Goal: Task Accomplishment & Management: Complete application form

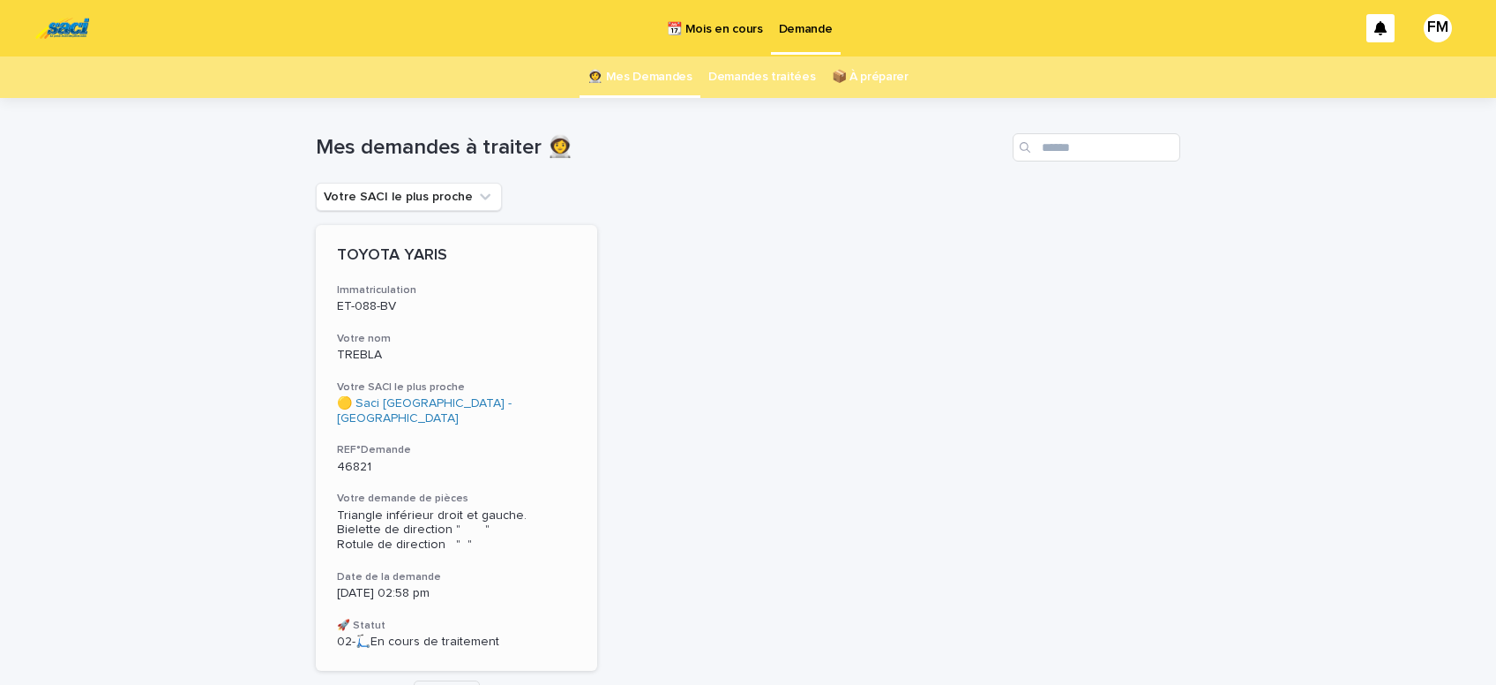
click at [392, 518] on span "Triangle inférieur droit et gauche. Bielette de direction " " Rotule de directi…" at bounding box center [432, 530] width 190 height 42
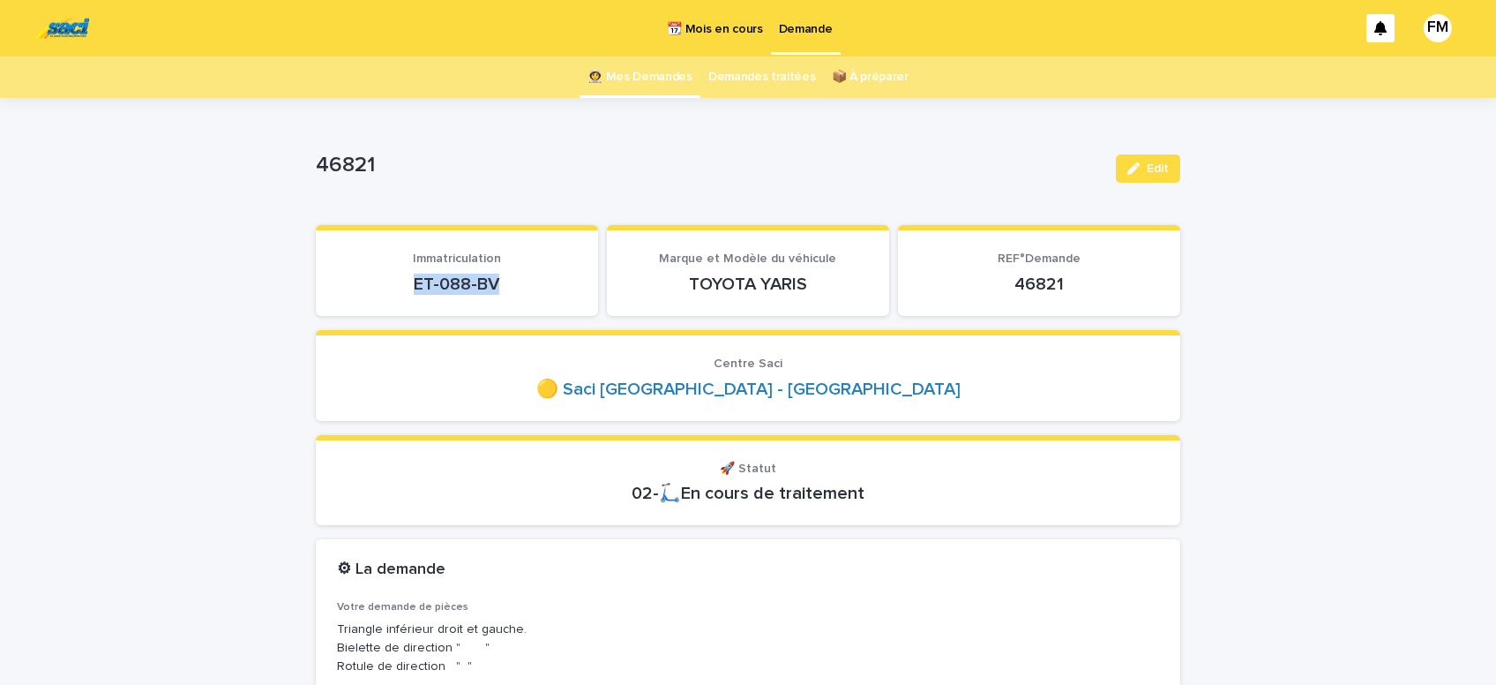
drag, startPoint x: 511, startPoint y: 277, endPoint x: 391, endPoint y: 273, distance: 120.0
click at [391, 273] on p "ET-088-BV" at bounding box center [457, 283] width 240 height 21
copy p "ET-088-BV"
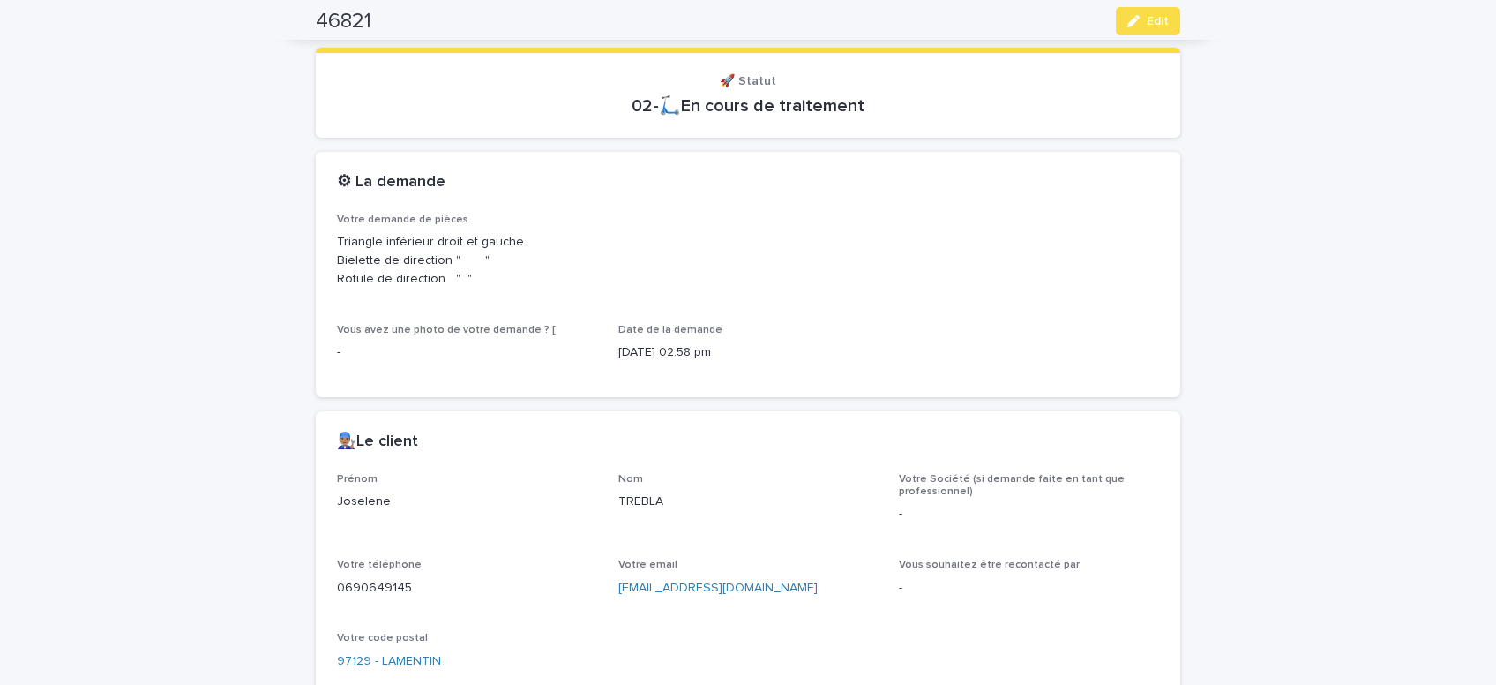
scroll to position [448, 0]
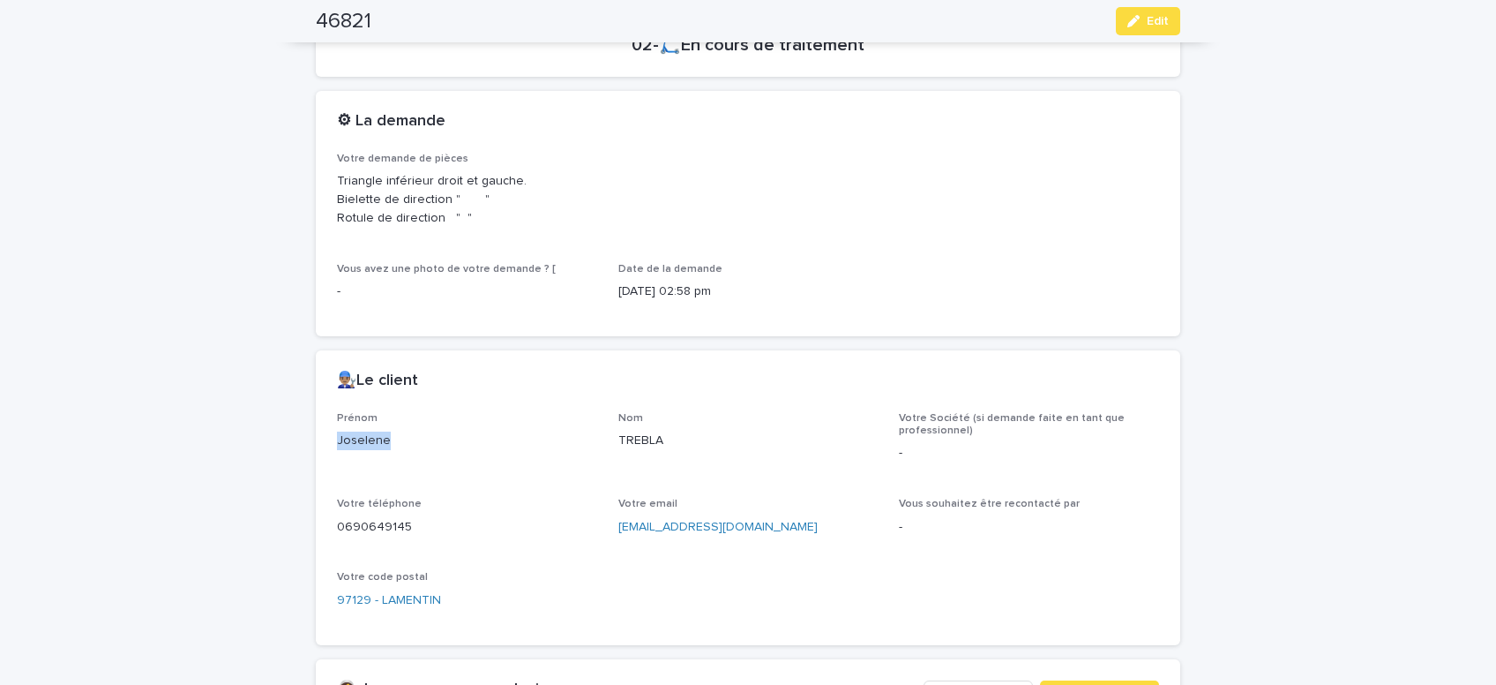
drag, startPoint x: 400, startPoint y: 438, endPoint x: 264, endPoint y: 425, distance: 136.4
click at [337, 428] on div "Joselene" at bounding box center [467, 439] width 260 height 22
copy p "Joselene"
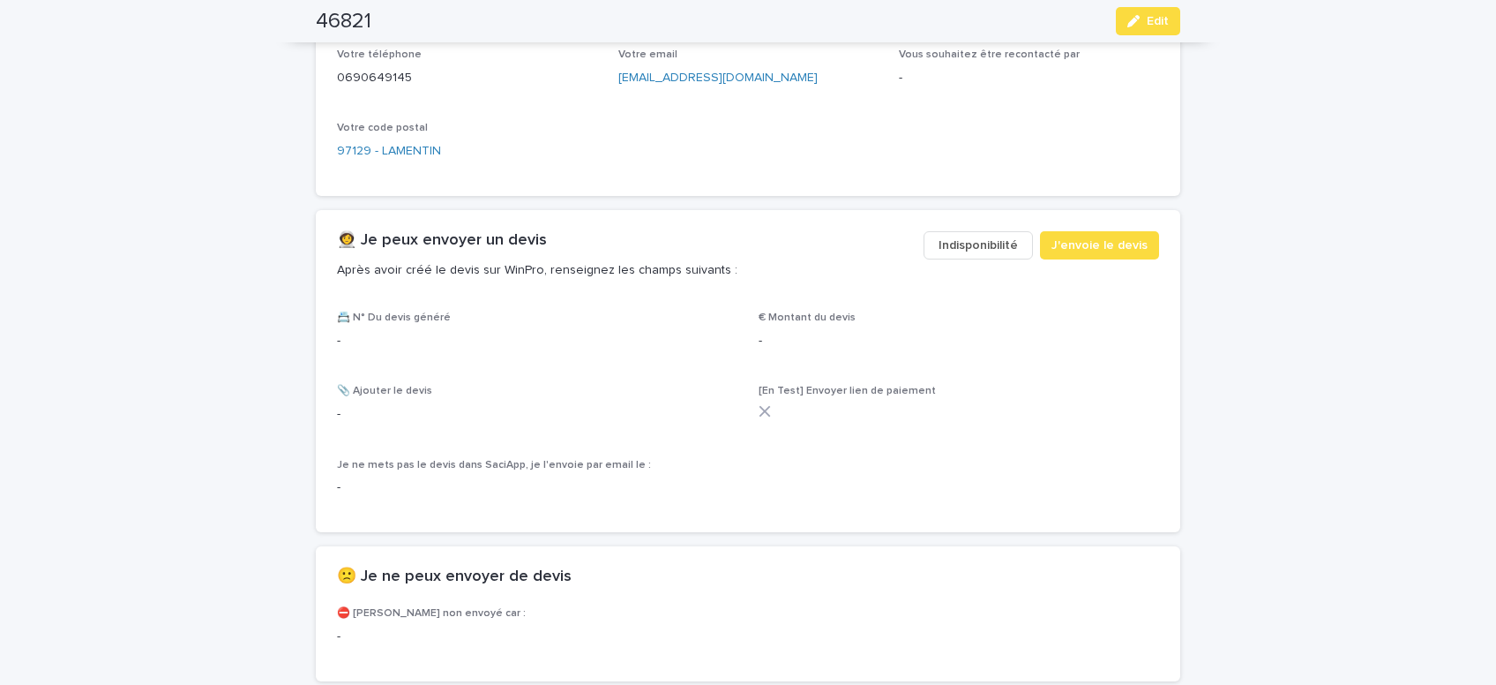
scroll to position [1047, 0]
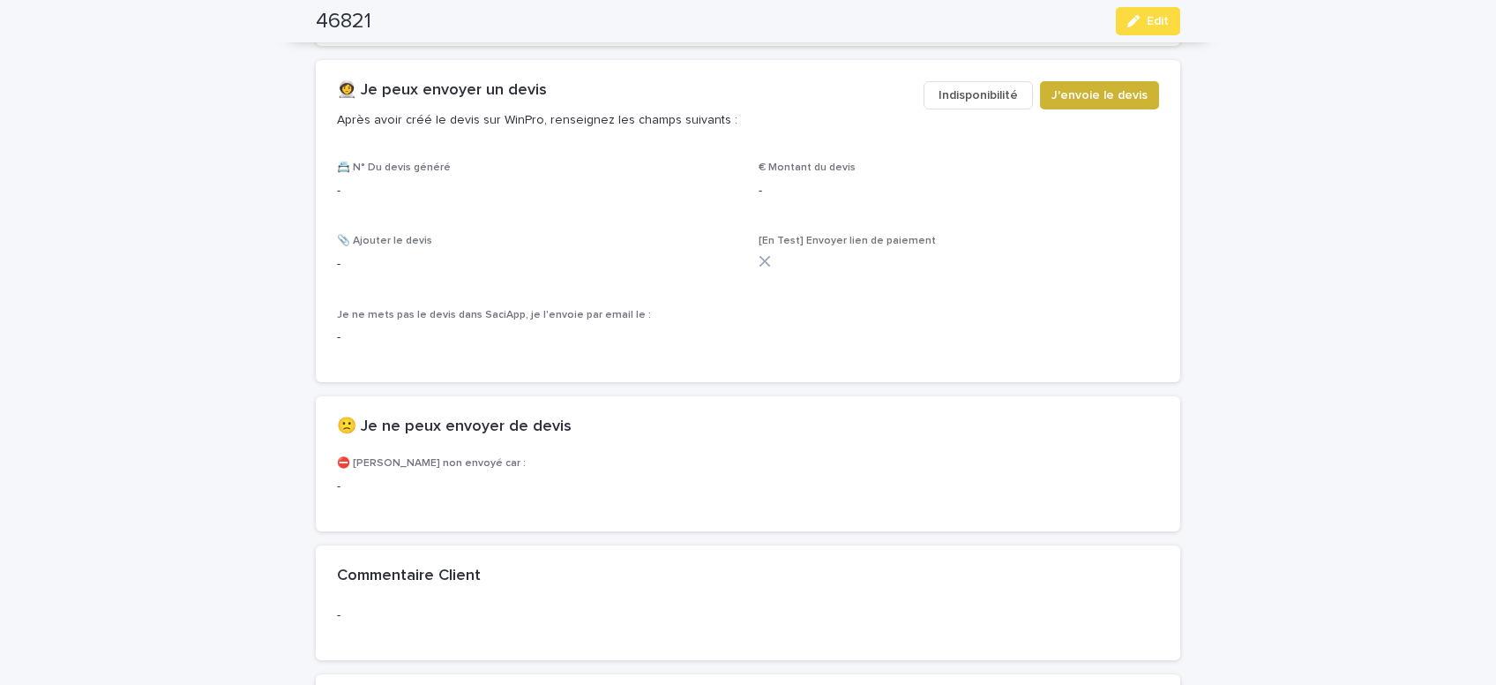
click at [1126, 98] on span "J'envoie le devis" at bounding box center [1099, 95] width 96 height 18
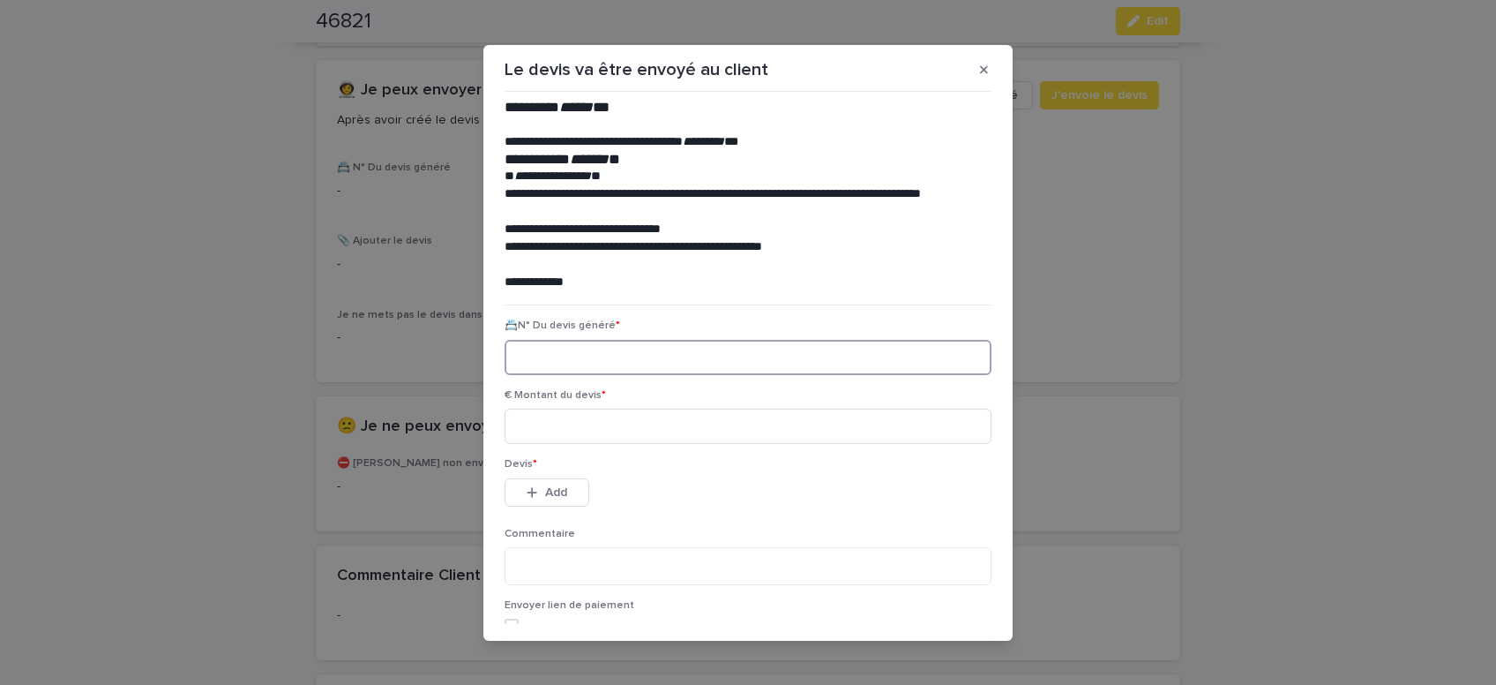
paste input "********"
type input "********"
click at [589, 433] on input at bounding box center [748, 425] width 487 height 35
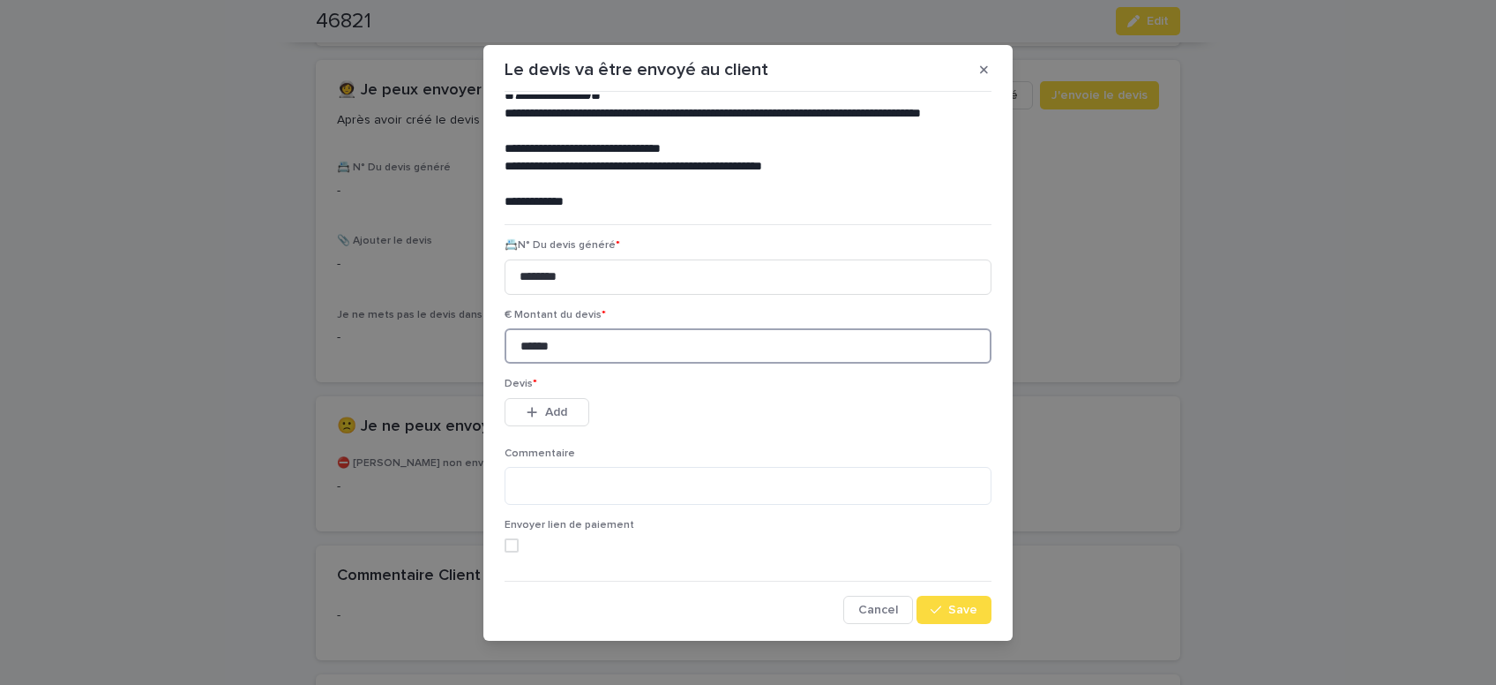
scroll to position [8, 0]
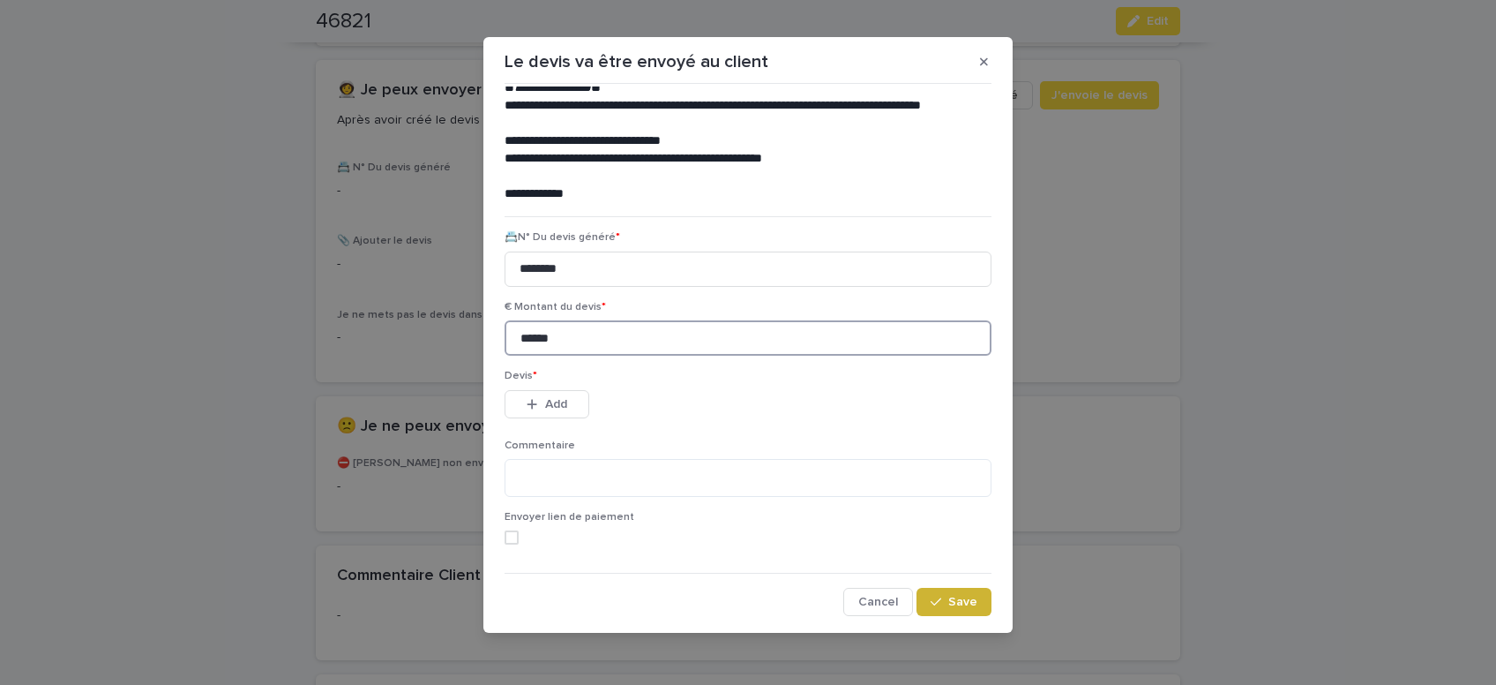
type input "******"
click at [959, 610] on button "Save" at bounding box center [954, 601] width 75 height 28
click at [563, 396] on button "Add" at bounding box center [547, 404] width 85 height 28
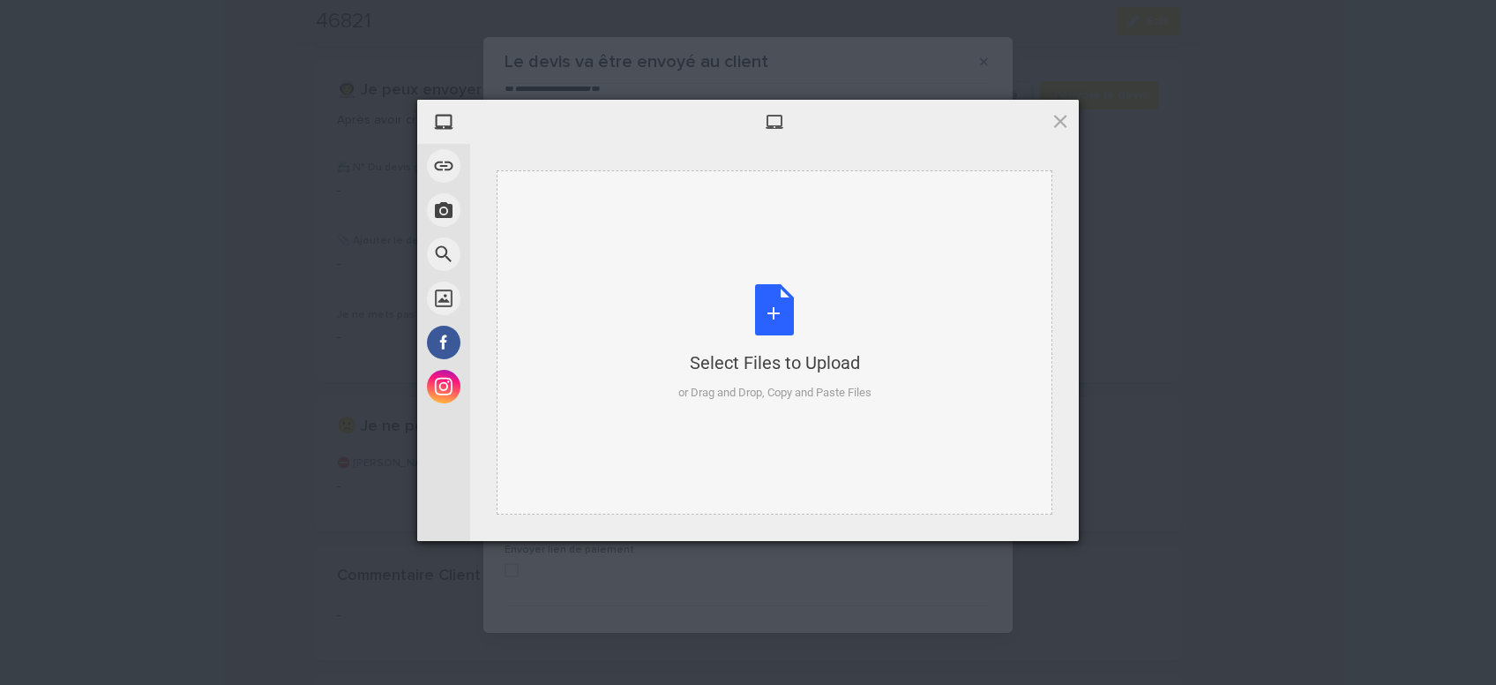
click at [788, 313] on div "Select Files to Upload or Drag and Drop, Copy and Paste Files" at bounding box center [774, 342] width 193 height 117
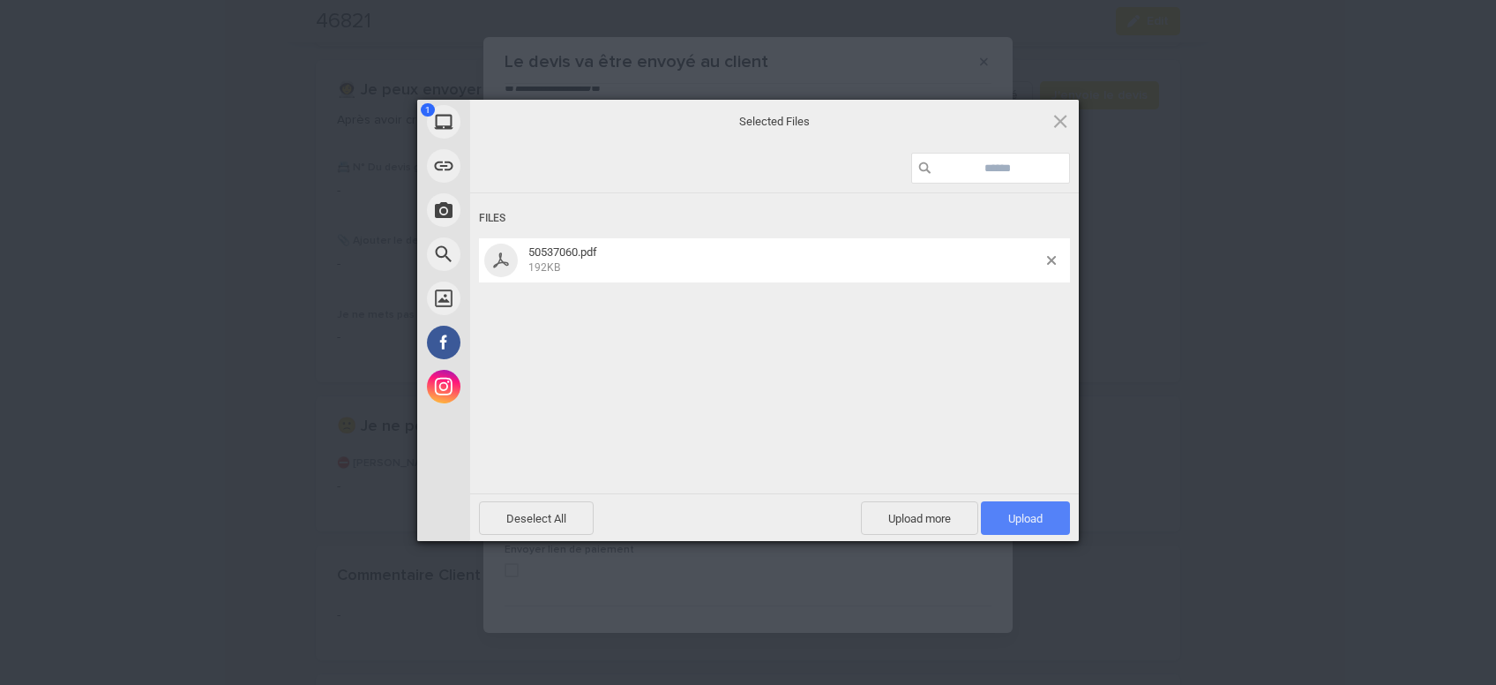
click at [1008, 518] on span "Upload 1" at bounding box center [1025, 518] width 34 height 13
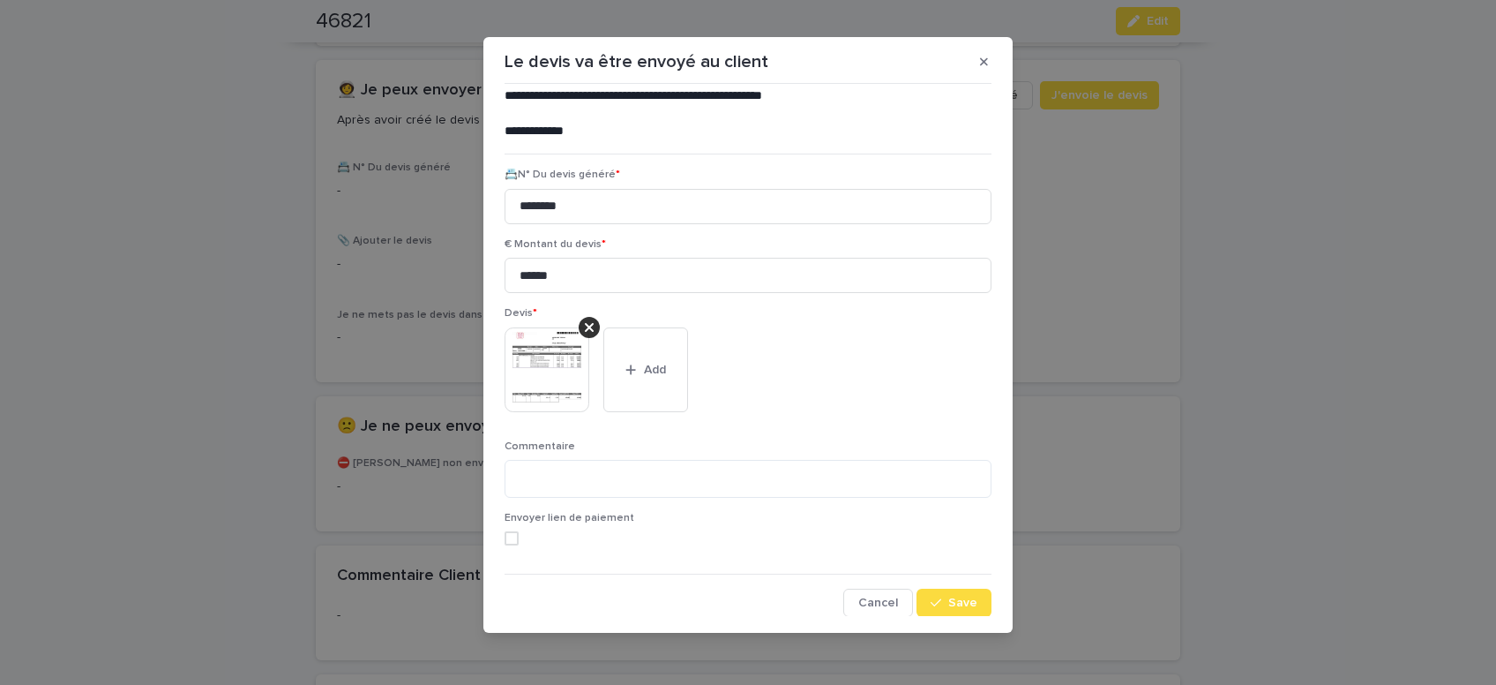
scroll to position [144, 0]
click at [960, 604] on span "Save" at bounding box center [962, 601] width 29 height 12
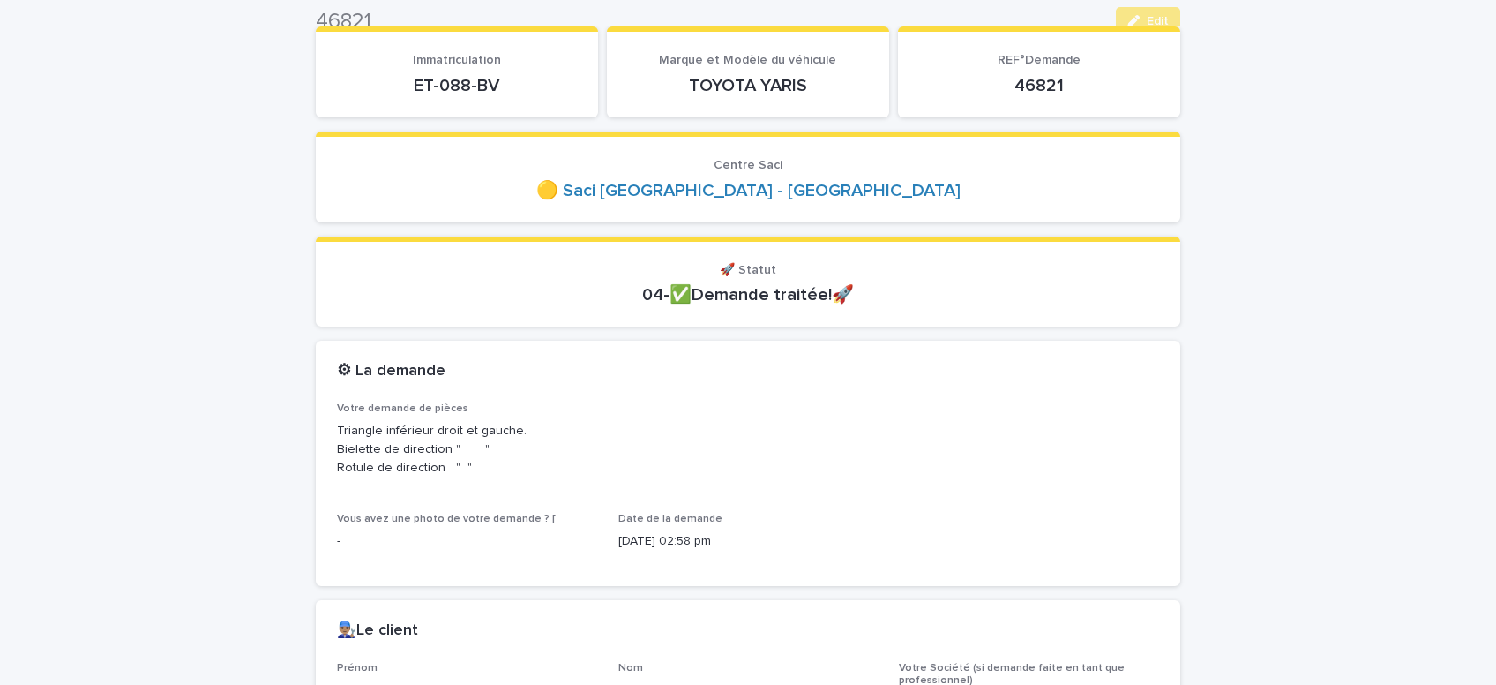
scroll to position [0, 0]
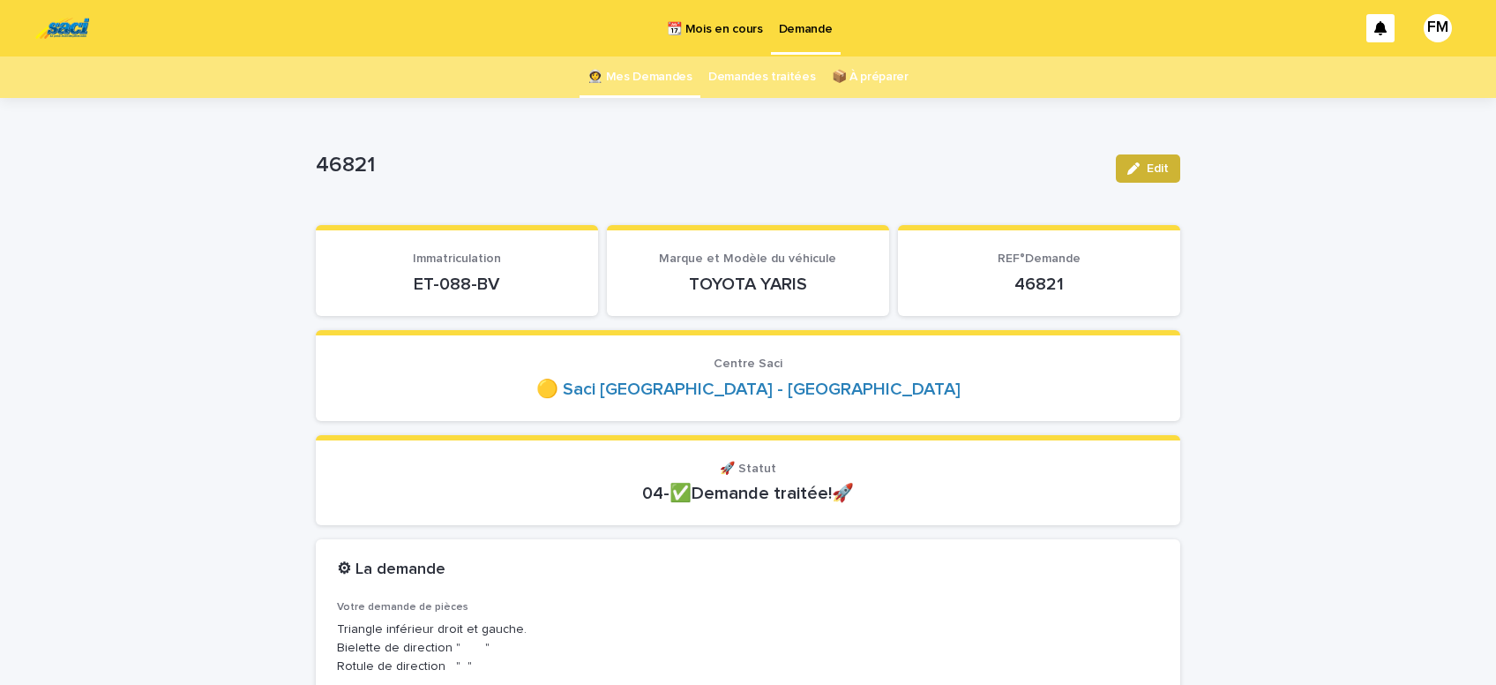
click at [1153, 170] on span "Edit" at bounding box center [1158, 168] width 22 height 12
click at [798, 24] on p "Demande" at bounding box center [806, 18] width 54 height 37
